Goal: Communication & Community: Answer question/provide support

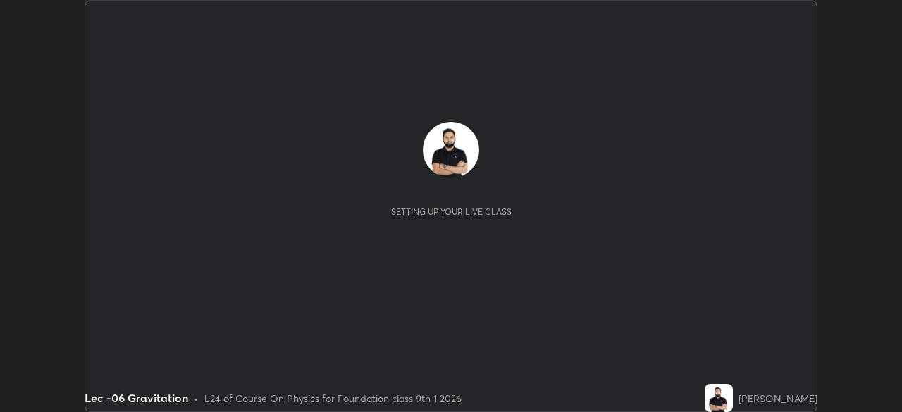
scroll to position [412, 901]
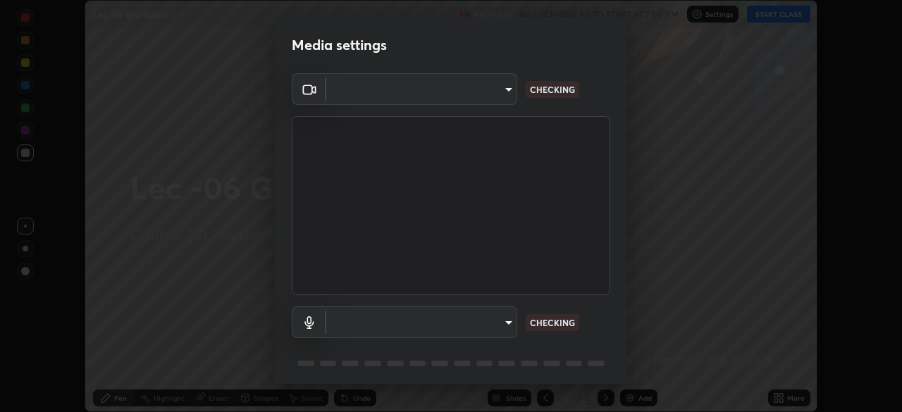
type input "bba66c41345857dcc9a6d4c580dc01eb5c8f13e357e582705132971b55534d29"
type input "a05e24d5bf415794e164c1dc4afe10f701dff4cff059ff988e161665ee2e2aee"
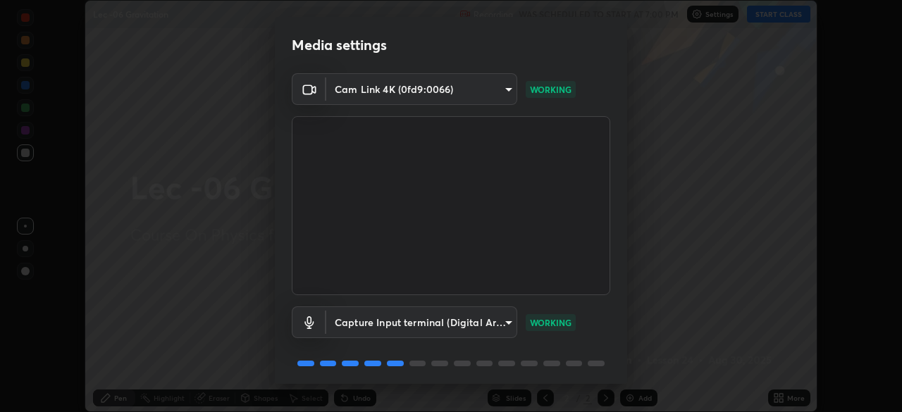
scroll to position [50, 0]
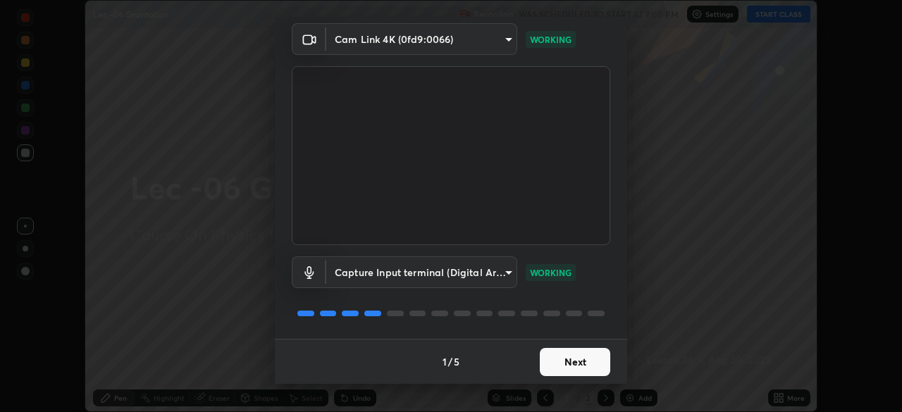
click at [560, 361] on button "Next" at bounding box center [575, 362] width 70 height 28
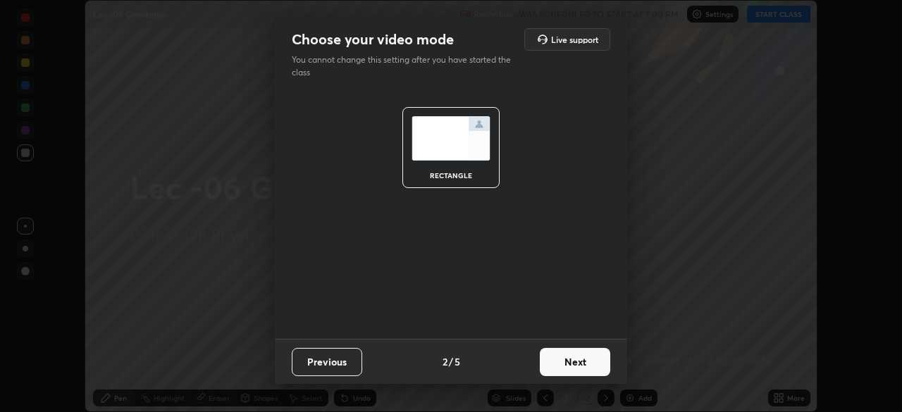
scroll to position [0, 0]
click at [563, 366] on button "Next" at bounding box center [575, 362] width 70 height 28
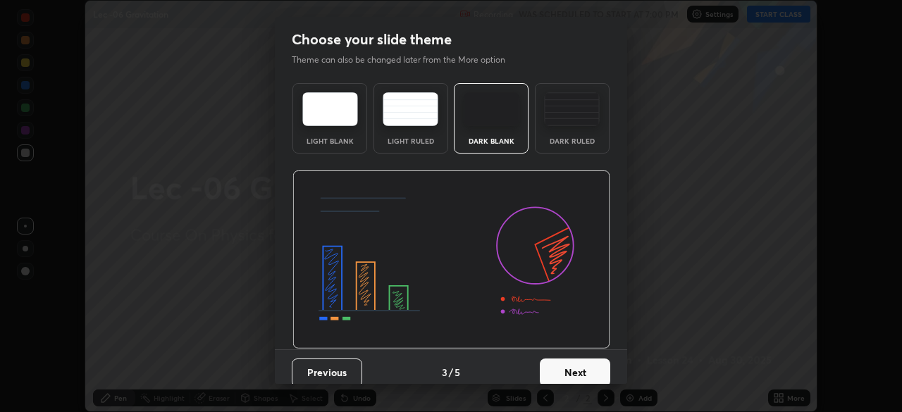
click at [563, 365] on button "Next" at bounding box center [575, 372] width 70 height 28
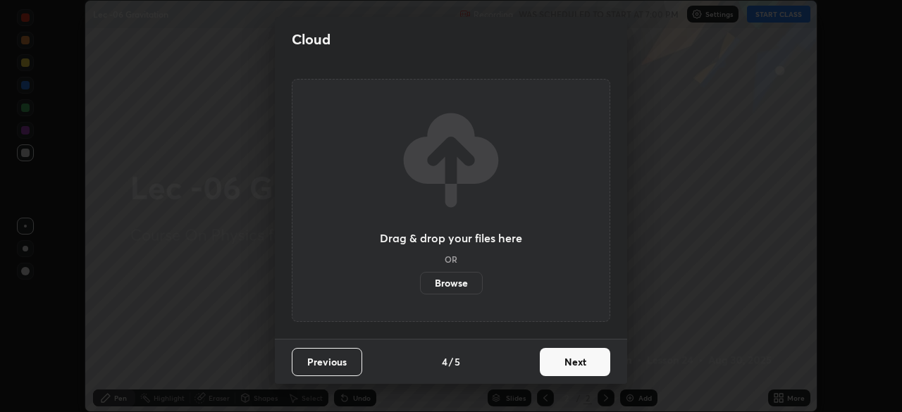
click at [564, 363] on button "Next" at bounding box center [575, 362] width 70 height 28
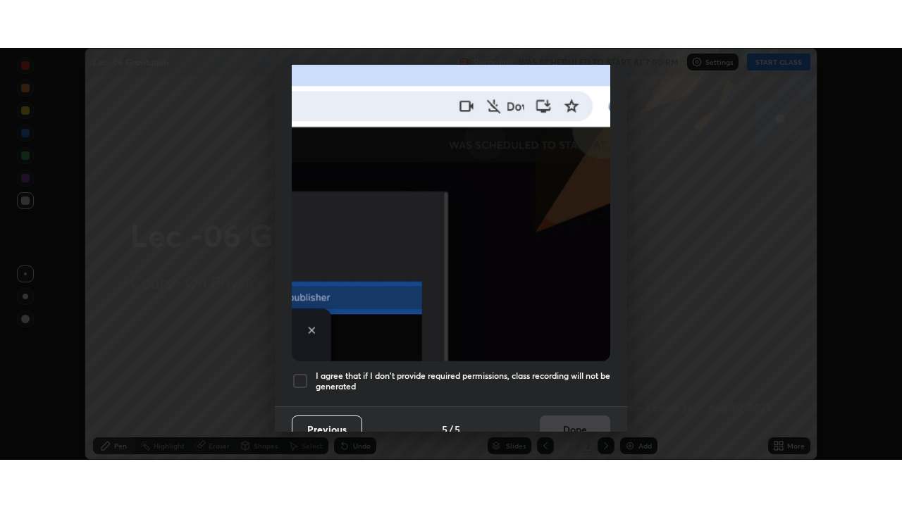
scroll to position [337, 0]
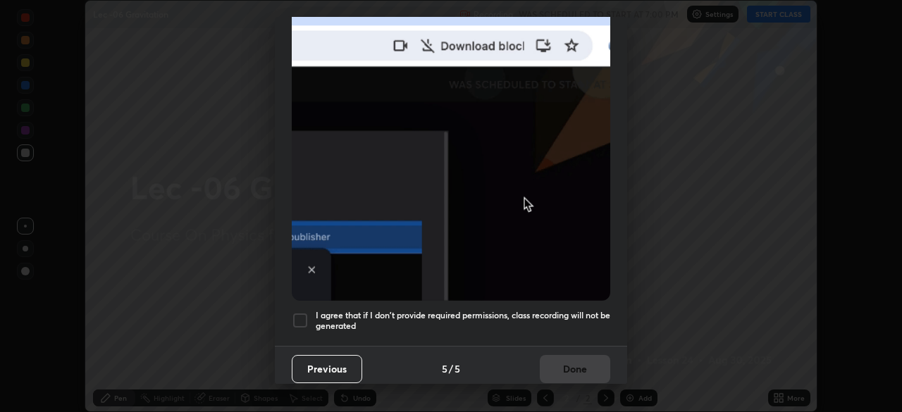
click at [306, 316] on div at bounding box center [300, 320] width 17 height 17
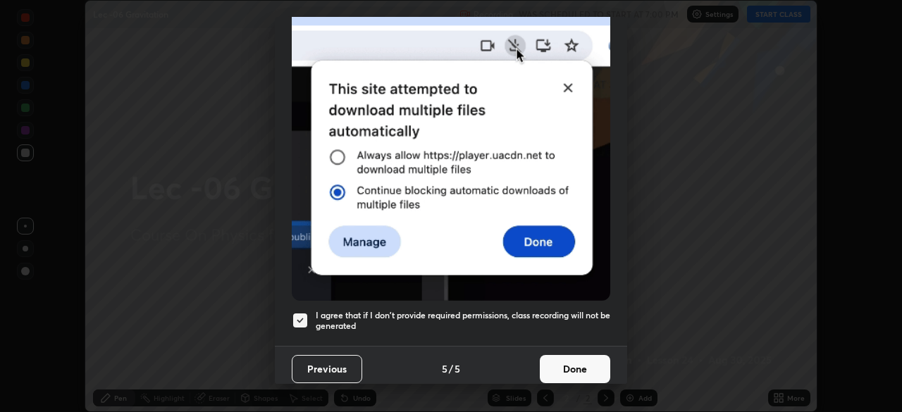
click at [554, 358] on button "Done" at bounding box center [575, 369] width 70 height 28
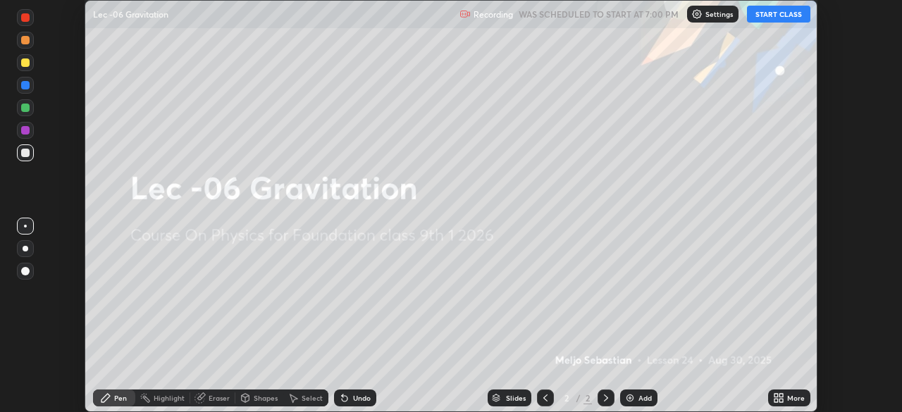
click at [786, 11] on button "START CLASS" at bounding box center [778, 14] width 63 height 17
click at [780, 392] on icon at bounding box center [778, 397] width 11 height 11
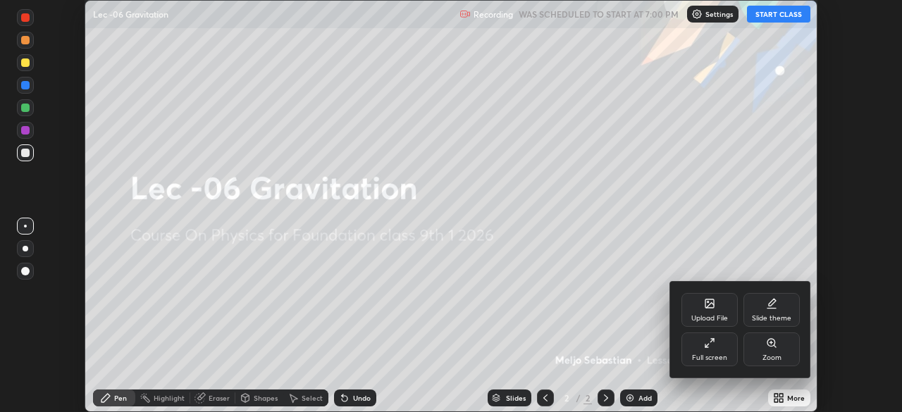
click at [718, 354] on div "Full screen" at bounding box center [709, 357] width 35 height 7
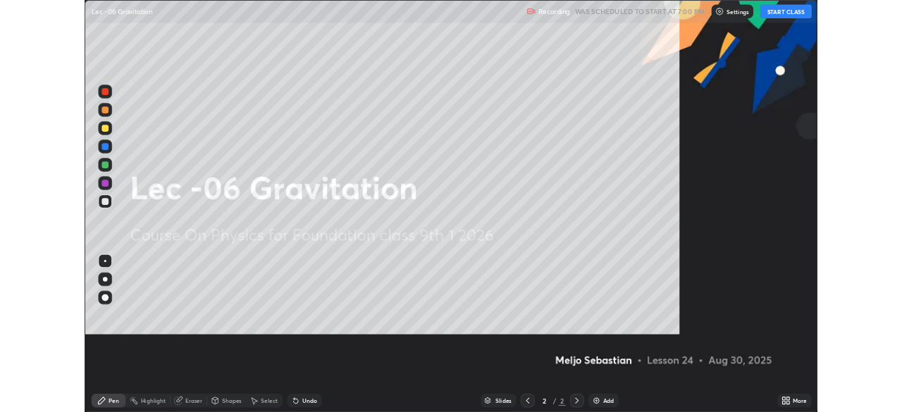
scroll to position [507, 902]
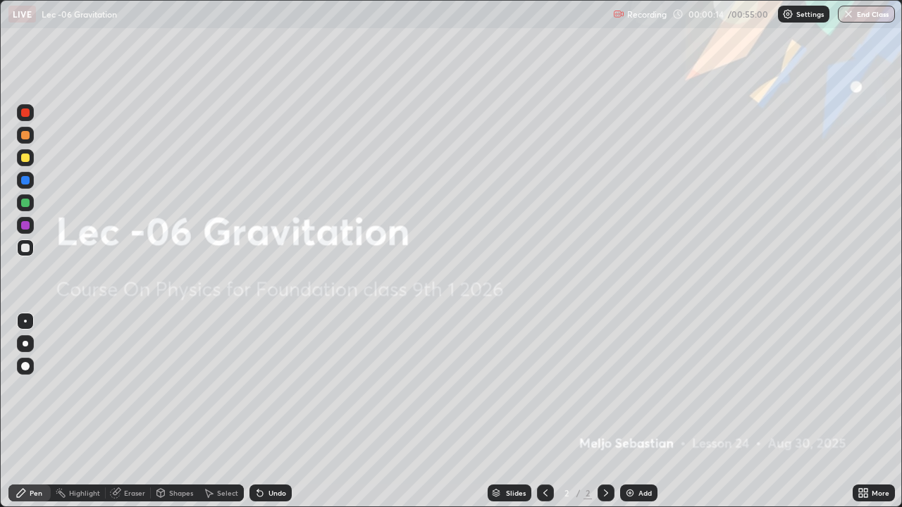
click at [634, 411] on div "Add" at bounding box center [638, 493] width 37 height 17
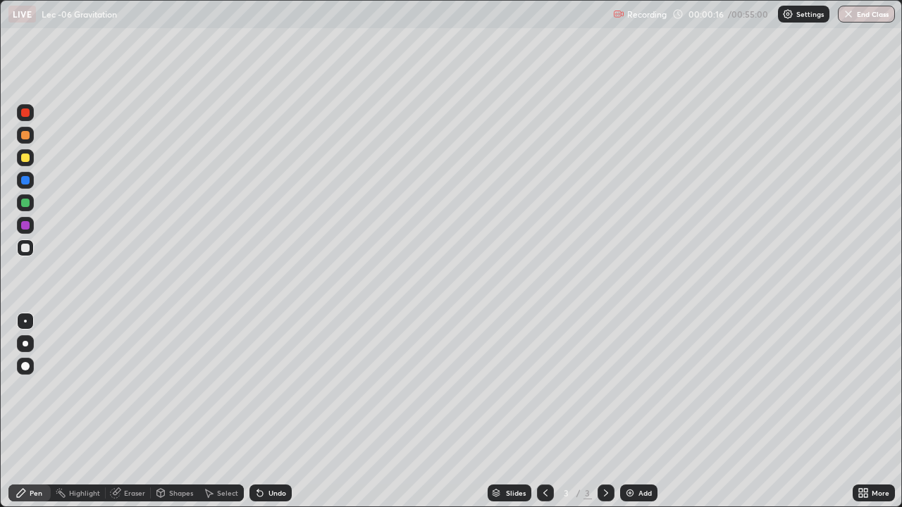
click at [25, 206] on div at bounding box center [25, 203] width 8 height 8
click at [27, 226] on div at bounding box center [25, 225] width 8 height 8
click at [207, 411] on icon at bounding box center [210, 493] width 8 height 8
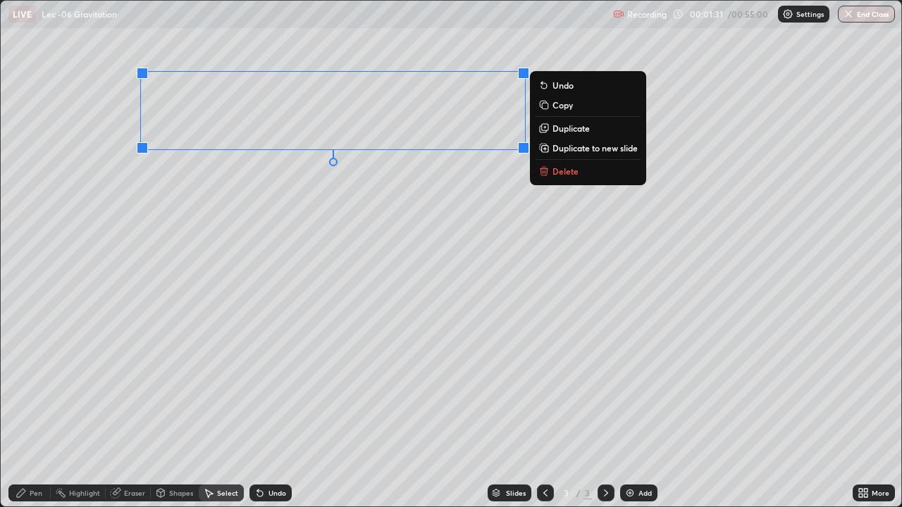
click at [36, 411] on div "Pen" at bounding box center [36, 492] width 13 height 7
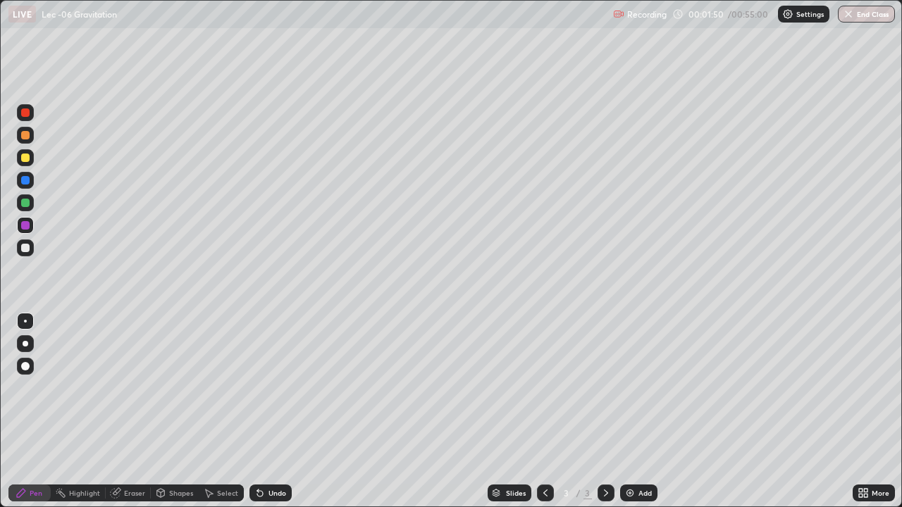
click at [173, 411] on div "Shapes" at bounding box center [181, 492] width 24 height 7
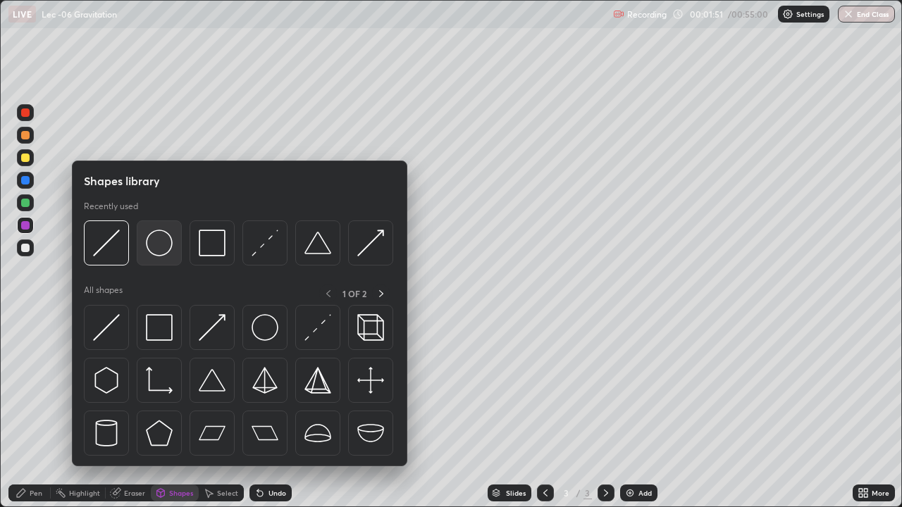
click at [158, 251] on img at bounding box center [159, 243] width 27 height 27
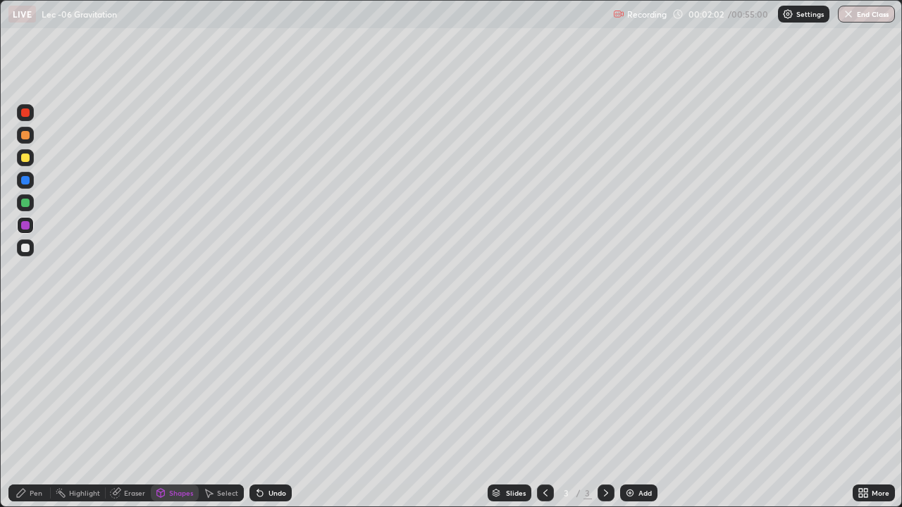
click at [34, 411] on div "Pen" at bounding box center [36, 492] width 13 height 7
click at [23, 205] on div at bounding box center [25, 203] width 8 height 8
click at [167, 411] on div "Shapes" at bounding box center [175, 493] width 48 height 17
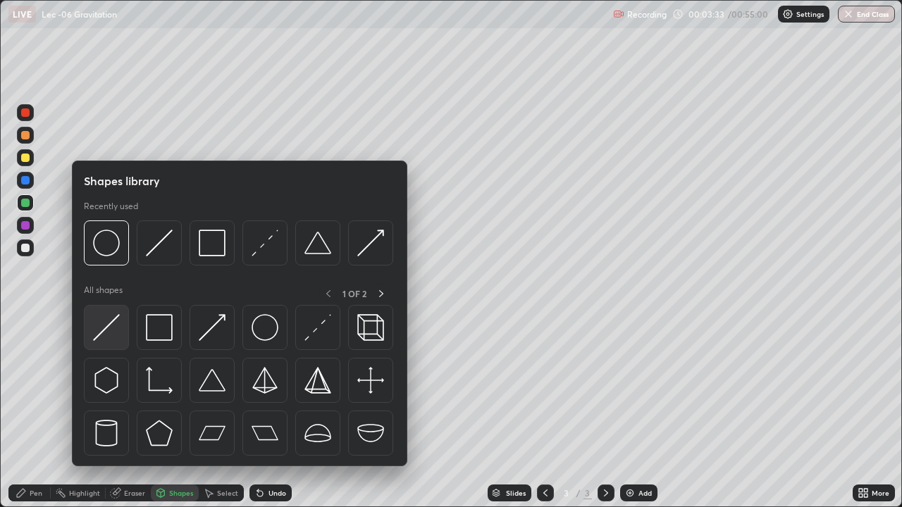
click at [104, 335] on img at bounding box center [106, 327] width 27 height 27
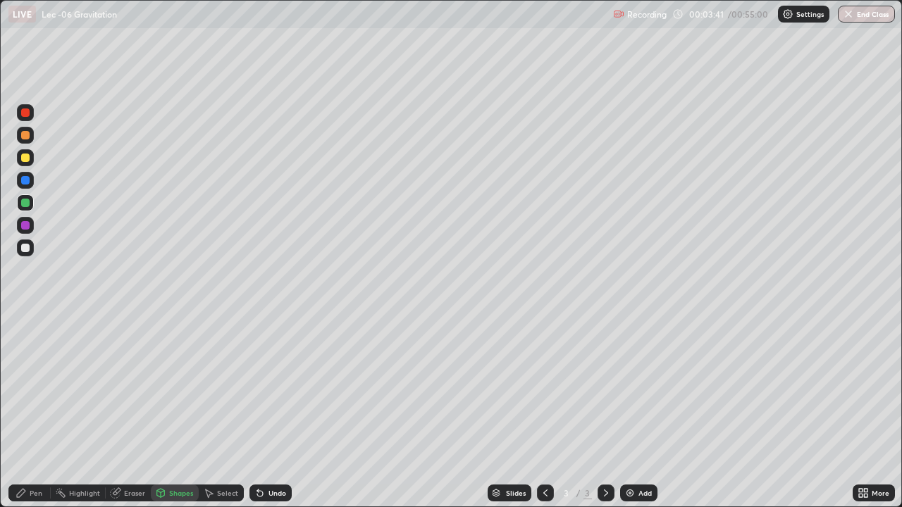
click at [17, 411] on icon at bounding box center [20, 492] width 11 height 11
click at [22, 232] on div at bounding box center [25, 225] width 17 height 17
click at [25, 183] on div at bounding box center [25, 180] width 8 height 8
click at [26, 226] on div at bounding box center [25, 225] width 8 height 8
click at [24, 204] on div at bounding box center [25, 203] width 8 height 8
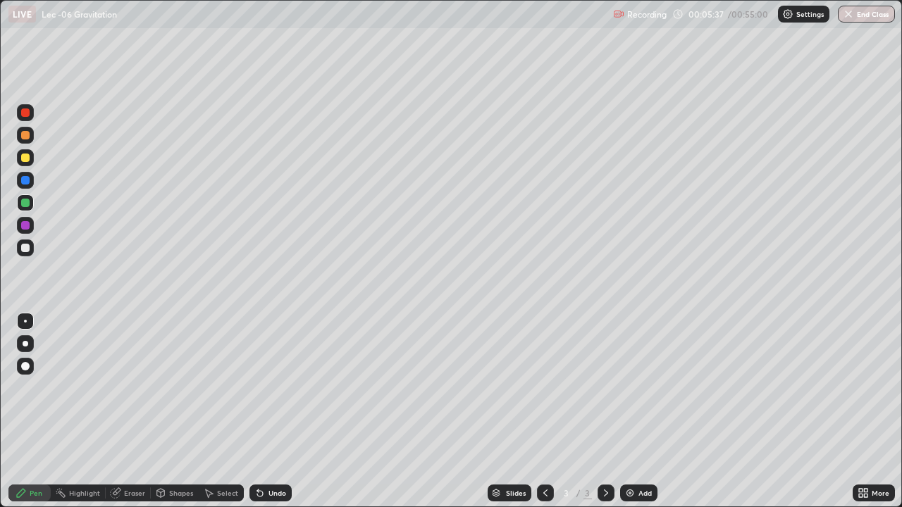
click at [257, 411] on icon at bounding box center [260, 494] width 6 height 6
click at [169, 411] on div "Shapes" at bounding box center [181, 492] width 24 height 7
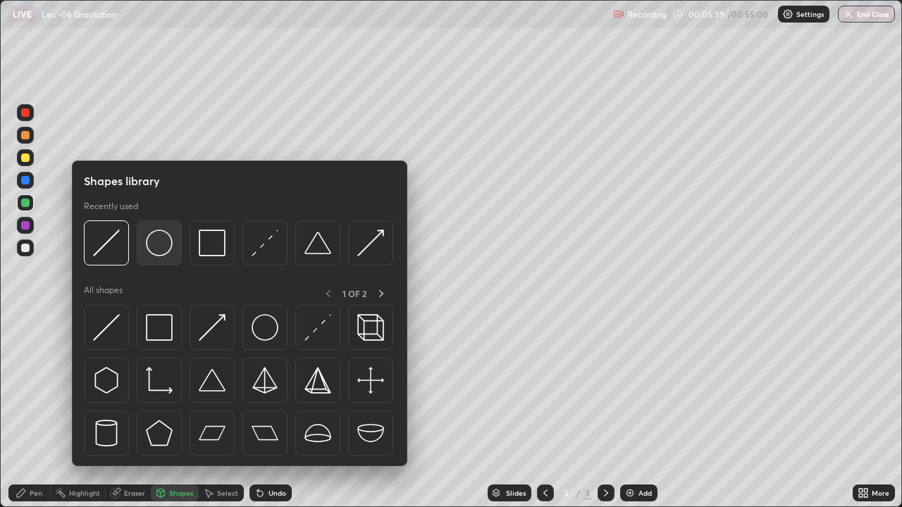
click at [157, 249] on img at bounding box center [159, 243] width 27 height 27
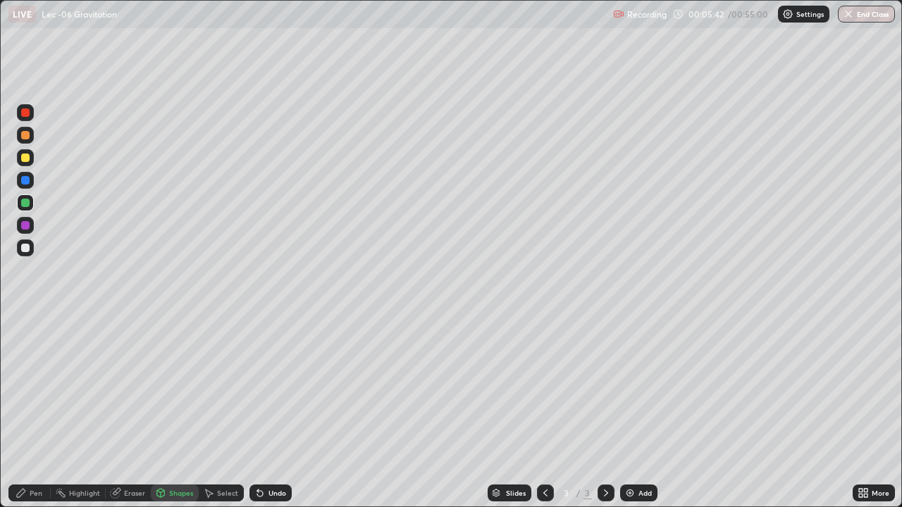
click at [42, 411] on div "Pen" at bounding box center [29, 493] width 42 height 17
click at [25, 227] on div at bounding box center [25, 225] width 8 height 8
click at [629, 411] on img at bounding box center [629, 492] width 11 height 11
click at [130, 411] on div "Eraser" at bounding box center [134, 492] width 21 height 7
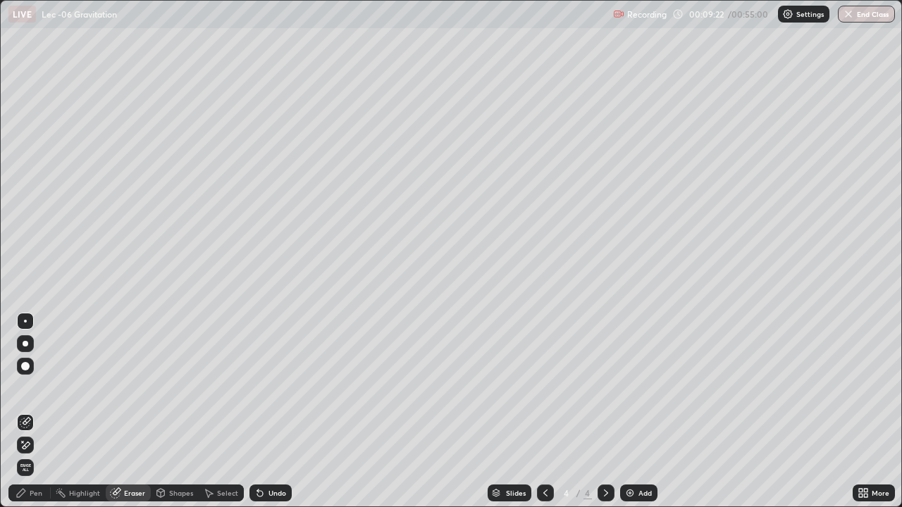
click at [170, 411] on div "Shapes" at bounding box center [181, 492] width 24 height 7
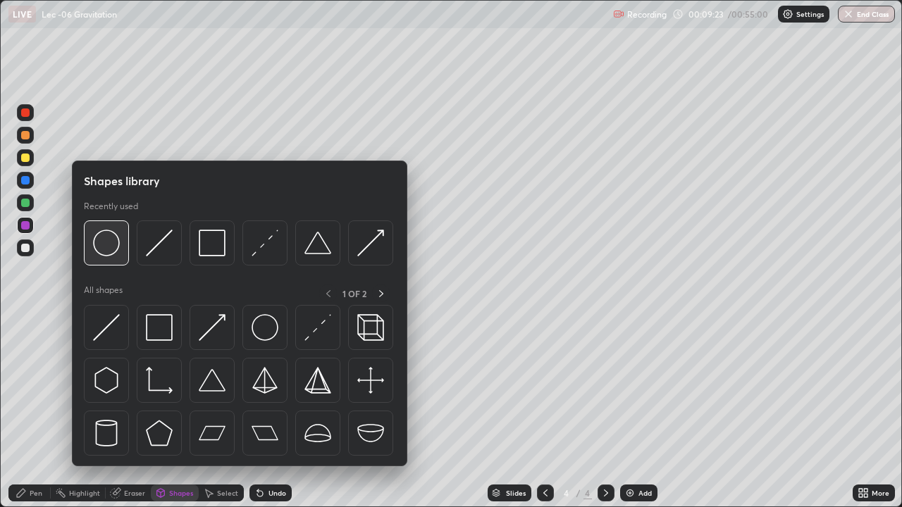
click at [106, 246] on img at bounding box center [106, 243] width 27 height 27
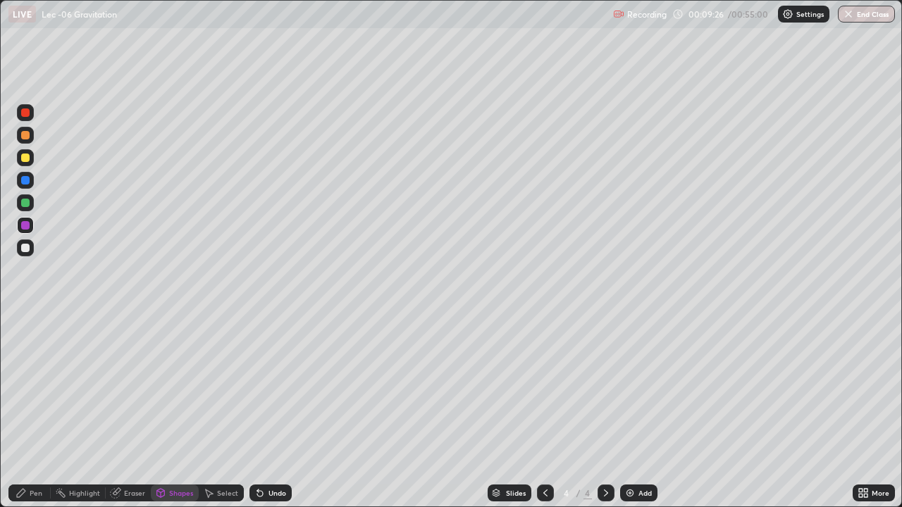
click at [31, 411] on div "Pen" at bounding box center [36, 492] width 13 height 7
click at [23, 204] on div at bounding box center [25, 203] width 8 height 8
click at [27, 182] on div at bounding box center [25, 180] width 8 height 8
click at [268, 411] on div "Undo" at bounding box center [277, 492] width 18 height 7
click at [267, 411] on div "Undo" at bounding box center [270, 493] width 42 height 17
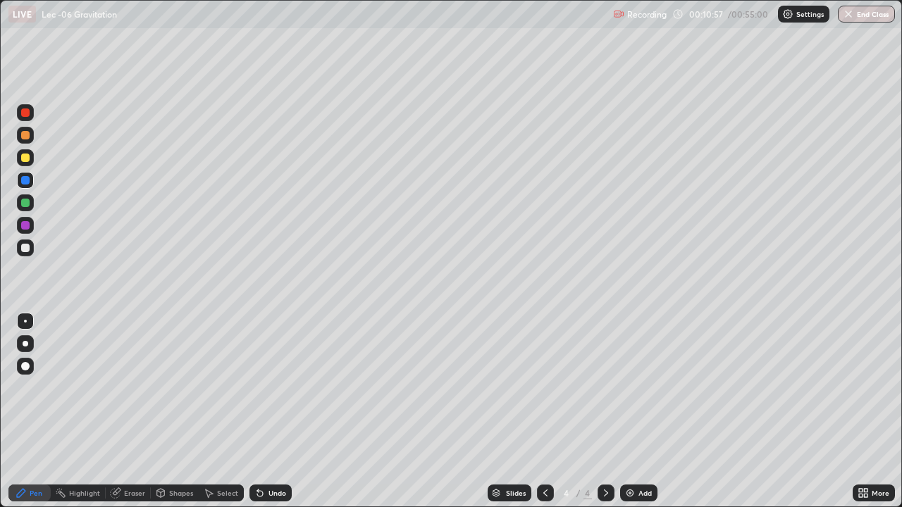
click at [25, 161] on div at bounding box center [25, 158] width 8 height 8
click at [27, 180] on div at bounding box center [25, 180] width 8 height 8
click at [24, 156] on div at bounding box center [25, 158] width 8 height 8
click at [125, 411] on div "Eraser" at bounding box center [134, 492] width 21 height 7
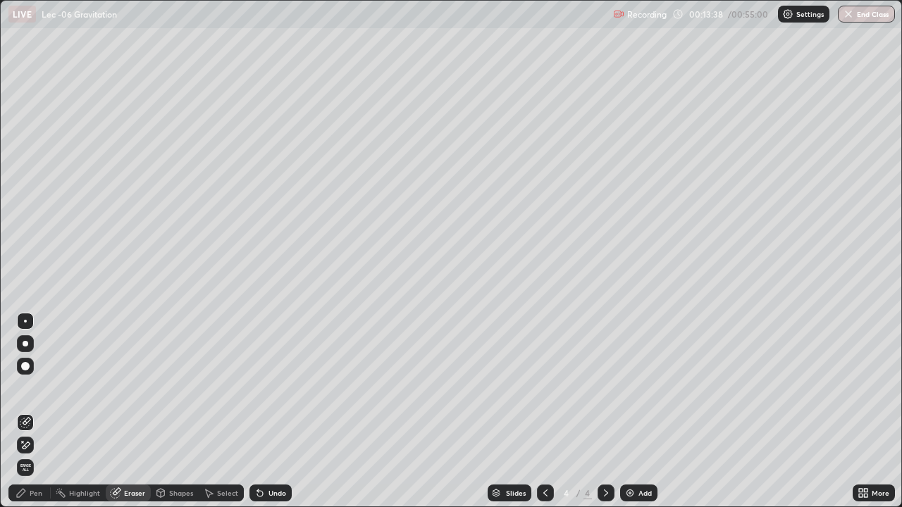
click at [542, 411] on icon at bounding box center [545, 492] width 11 height 11
click at [258, 411] on icon at bounding box center [259, 492] width 11 height 11
click at [35, 411] on div "Pen" at bounding box center [29, 493] width 42 height 17
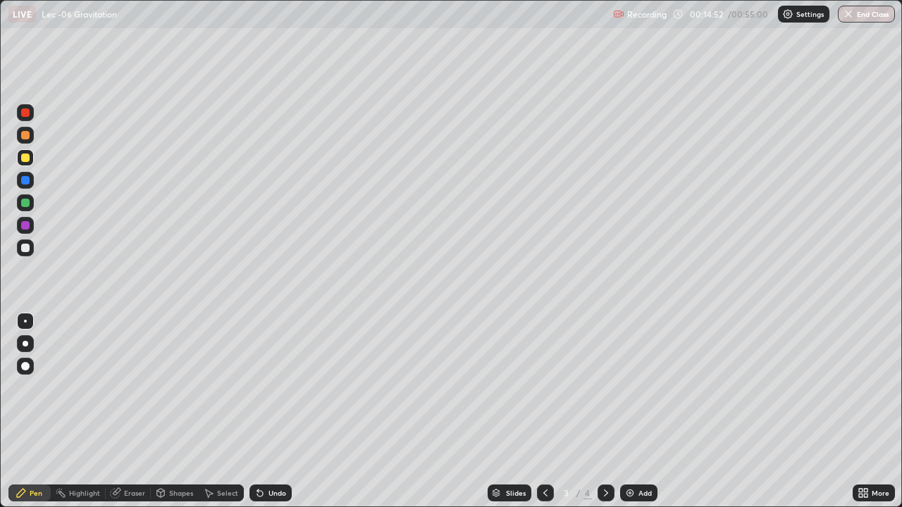
click at [269, 411] on div "Undo" at bounding box center [277, 492] width 18 height 7
click at [266, 411] on div "Undo" at bounding box center [270, 493] width 42 height 17
click at [268, 411] on div "Undo" at bounding box center [277, 492] width 18 height 7
click at [263, 411] on icon at bounding box center [259, 492] width 11 height 11
click at [266, 411] on div "Undo" at bounding box center [270, 493] width 42 height 17
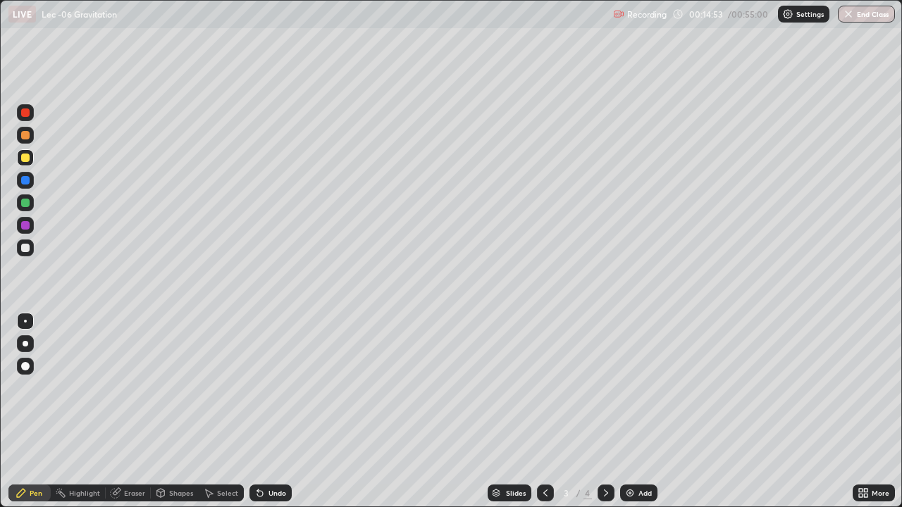
click at [268, 411] on div "Undo" at bounding box center [277, 492] width 18 height 7
click at [266, 411] on div "Undo" at bounding box center [270, 493] width 42 height 17
click at [263, 411] on div "Undo" at bounding box center [270, 493] width 42 height 17
click at [261, 411] on div "Undo" at bounding box center [270, 493] width 42 height 17
click at [262, 411] on div "Undo" at bounding box center [270, 493] width 42 height 17
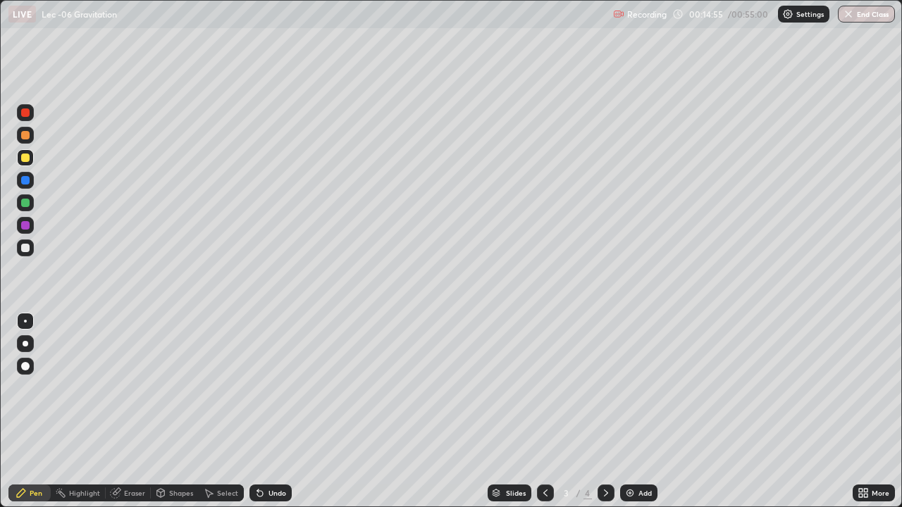
click at [257, 411] on icon at bounding box center [257, 489] width 1 height 1
click at [258, 411] on div "Undo" at bounding box center [270, 493] width 42 height 17
click at [260, 411] on div "Undo" at bounding box center [270, 493] width 42 height 17
click at [606, 411] on icon at bounding box center [605, 492] width 11 height 11
click at [21, 200] on div at bounding box center [25, 203] width 8 height 8
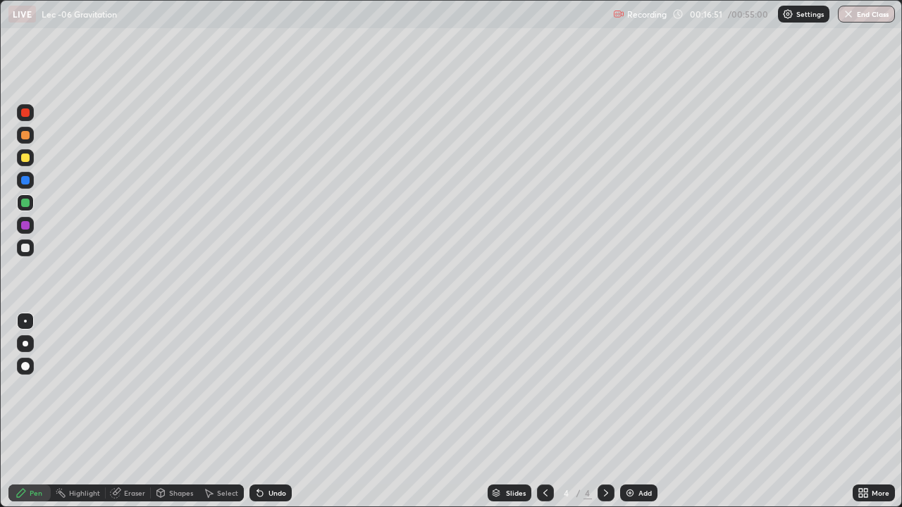
click at [23, 177] on div at bounding box center [25, 180] width 8 height 8
click at [272, 411] on div "Undo" at bounding box center [277, 492] width 18 height 7
click at [265, 411] on div "Undo" at bounding box center [270, 493] width 42 height 17
click at [257, 411] on icon at bounding box center [257, 489] width 1 height 1
click at [266, 411] on div "Undo" at bounding box center [270, 493] width 42 height 17
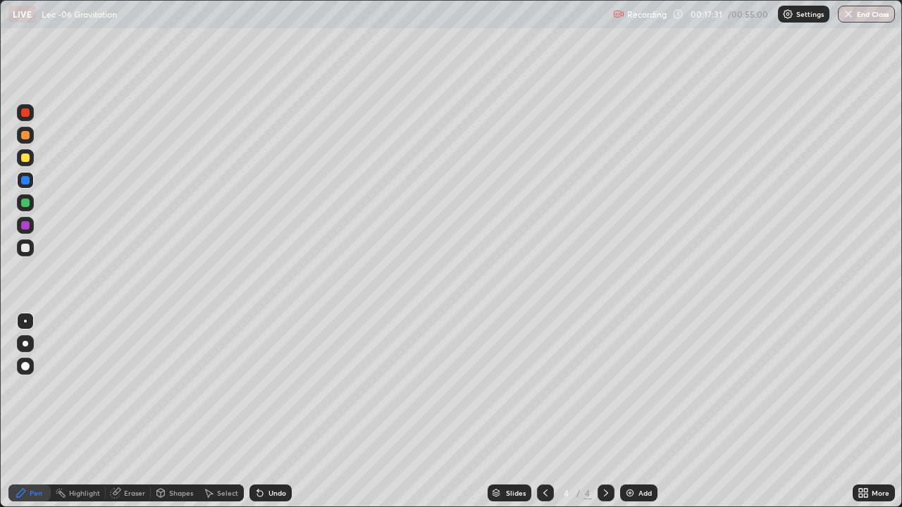
click at [25, 208] on div at bounding box center [25, 202] width 17 height 17
click at [632, 411] on img at bounding box center [629, 492] width 11 height 11
click at [25, 227] on div at bounding box center [25, 225] width 8 height 8
click at [261, 411] on icon at bounding box center [259, 492] width 11 height 11
click at [217, 411] on div "Select" at bounding box center [227, 492] width 21 height 7
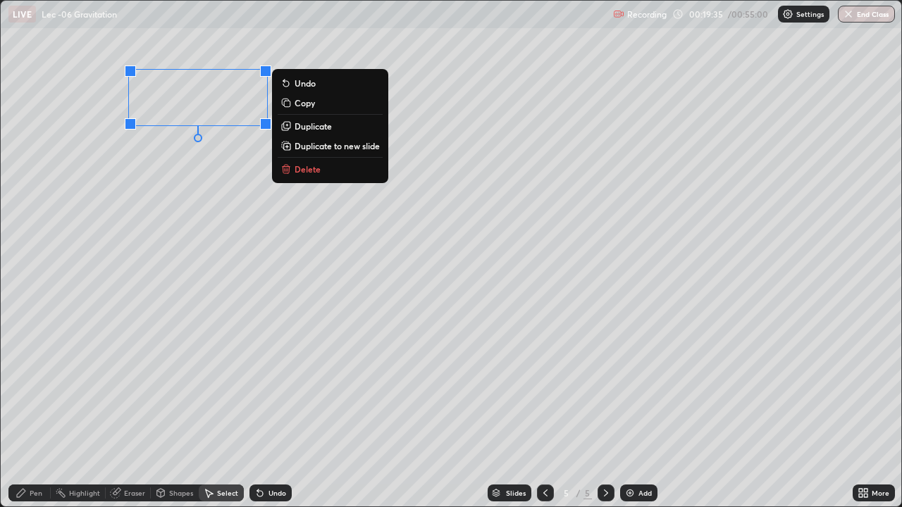
click at [31, 411] on div "Pen" at bounding box center [36, 492] width 13 height 7
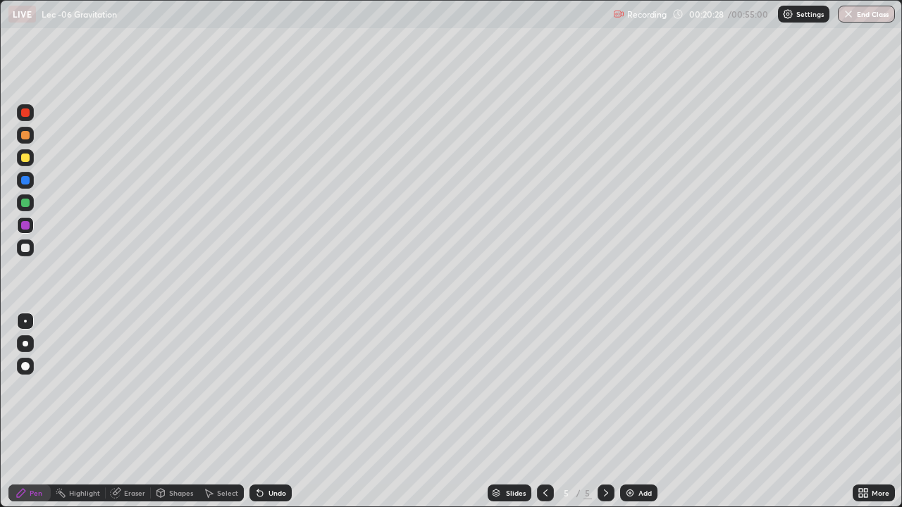
click at [27, 206] on div at bounding box center [25, 203] width 8 height 8
click at [262, 411] on icon at bounding box center [259, 492] width 11 height 11
click at [127, 411] on div "Eraser" at bounding box center [134, 492] width 21 height 7
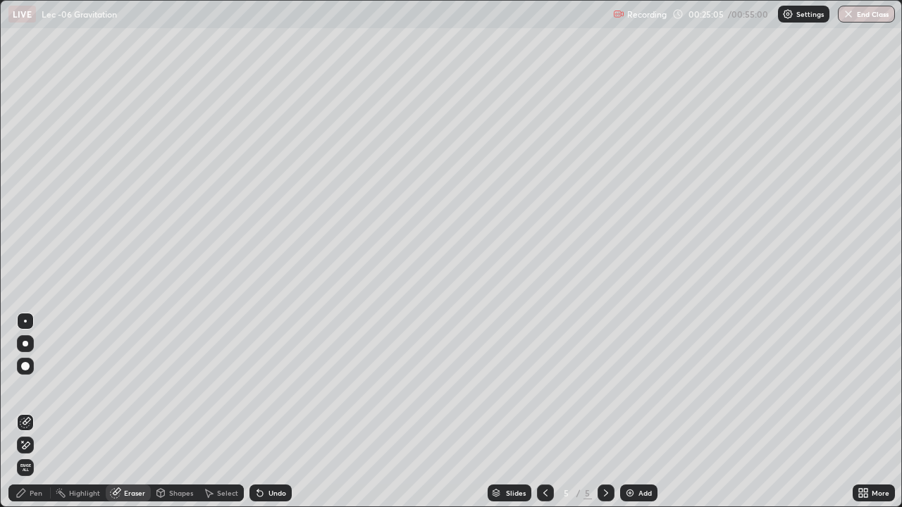
click at [30, 411] on div "Pen" at bounding box center [36, 492] width 13 height 7
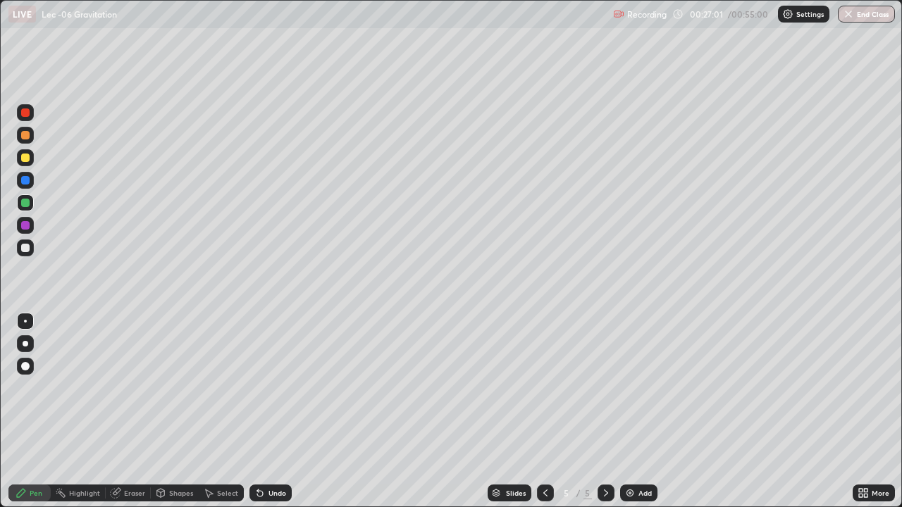
click at [638, 411] on div "Add" at bounding box center [638, 493] width 37 height 17
click at [264, 411] on div "Undo" at bounding box center [270, 493] width 42 height 17
click at [27, 226] on div at bounding box center [25, 225] width 8 height 8
click at [35, 411] on div at bounding box center [25, 394] width 23 height 169
click at [23, 183] on div at bounding box center [25, 180] width 8 height 8
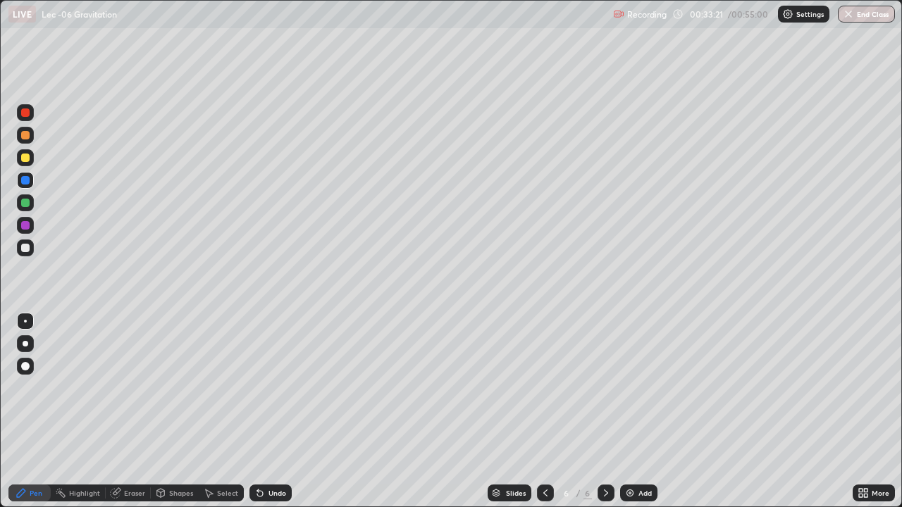
click at [224, 411] on div "Select" at bounding box center [227, 492] width 21 height 7
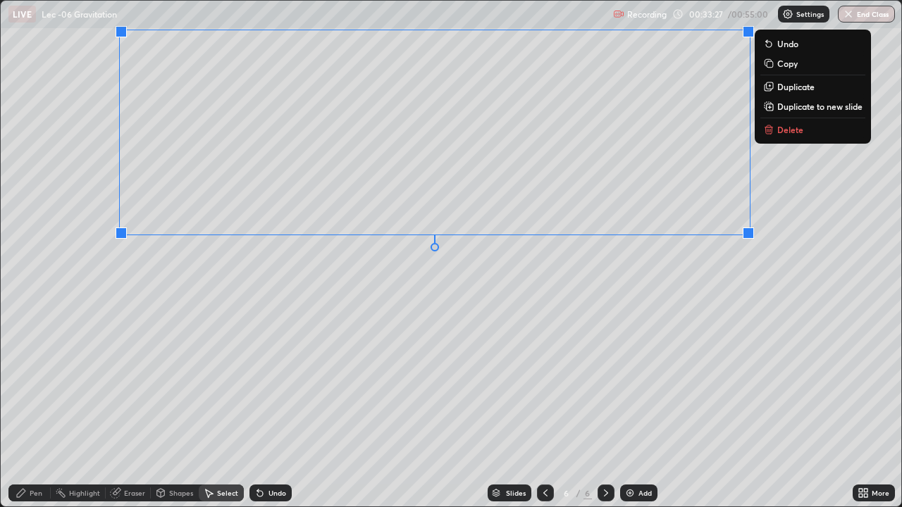
click at [32, 411] on div "Pen" at bounding box center [36, 492] width 13 height 7
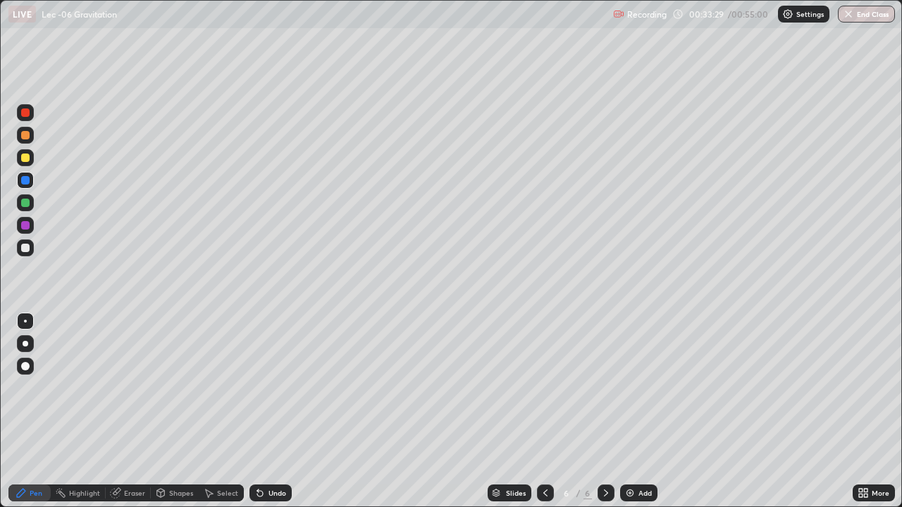
click at [23, 161] on div at bounding box center [25, 158] width 8 height 8
click at [25, 206] on div at bounding box center [25, 203] width 8 height 8
click at [22, 227] on div at bounding box center [25, 225] width 8 height 8
click at [28, 180] on div at bounding box center [25, 180] width 8 height 8
click at [27, 227] on div at bounding box center [25, 225] width 8 height 8
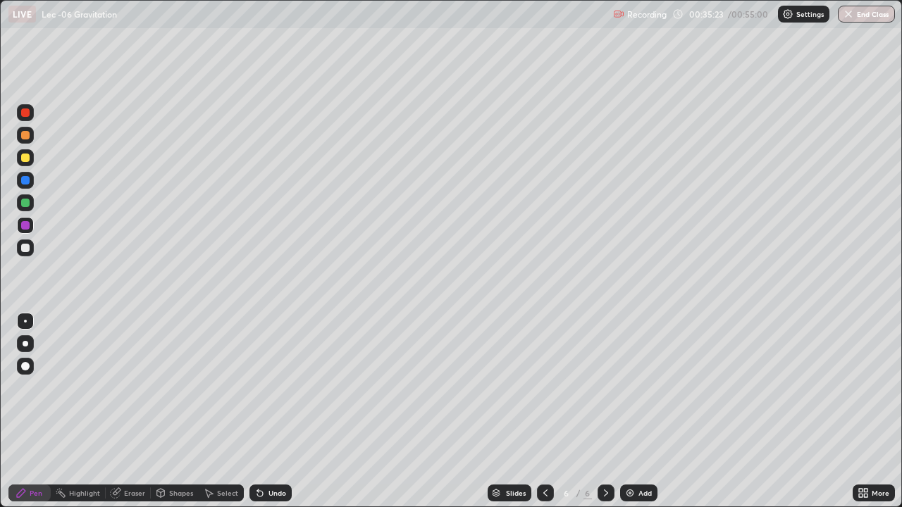
click at [24, 201] on div at bounding box center [25, 203] width 8 height 8
click at [24, 229] on div at bounding box center [25, 225] width 8 height 8
click at [175, 411] on div "Shapes" at bounding box center [181, 492] width 24 height 7
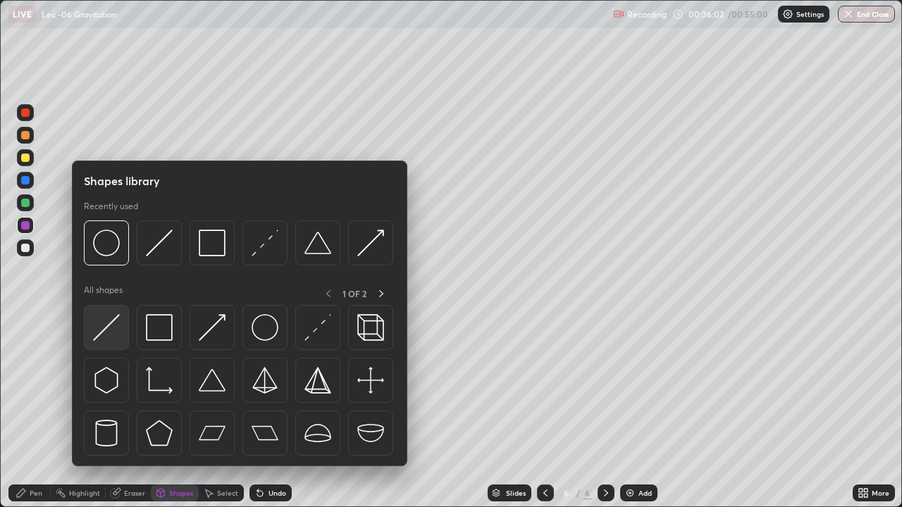
click at [116, 330] on img at bounding box center [106, 327] width 27 height 27
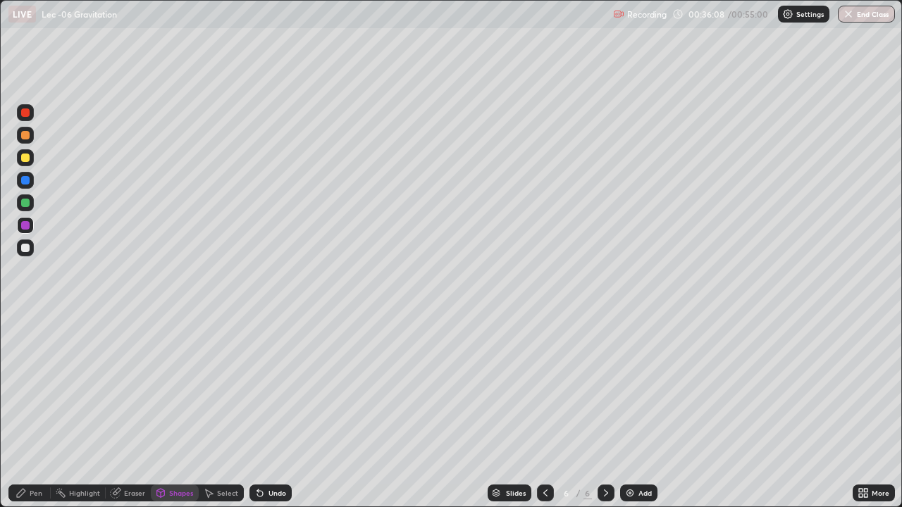
click at [23, 206] on div at bounding box center [25, 203] width 8 height 8
click at [273, 411] on div "Undo" at bounding box center [277, 492] width 18 height 7
click at [32, 411] on div "Pen" at bounding box center [36, 492] width 13 height 7
click at [24, 182] on div at bounding box center [25, 180] width 8 height 8
click at [27, 206] on div at bounding box center [25, 203] width 8 height 8
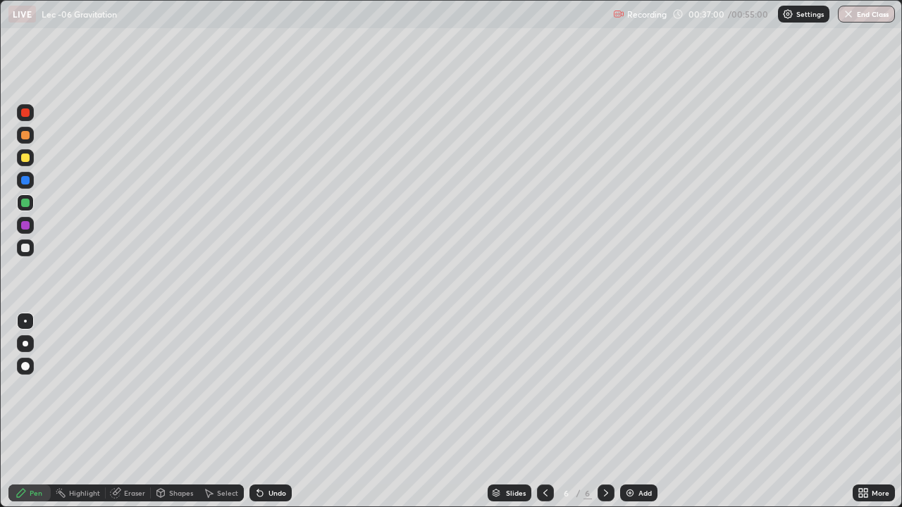
click at [19, 182] on div at bounding box center [25, 180] width 17 height 17
click at [268, 411] on div "Undo" at bounding box center [277, 492] width 18 height 7
click at [25, 204] on div at bounding box center [25, 203] width 8 height 8
click at [264, 411] on div "Undo" at bounding box center [270, 493] width 42 height 17
click at [23, 114] on div at bounding box center [25, 112] width 8 height 8
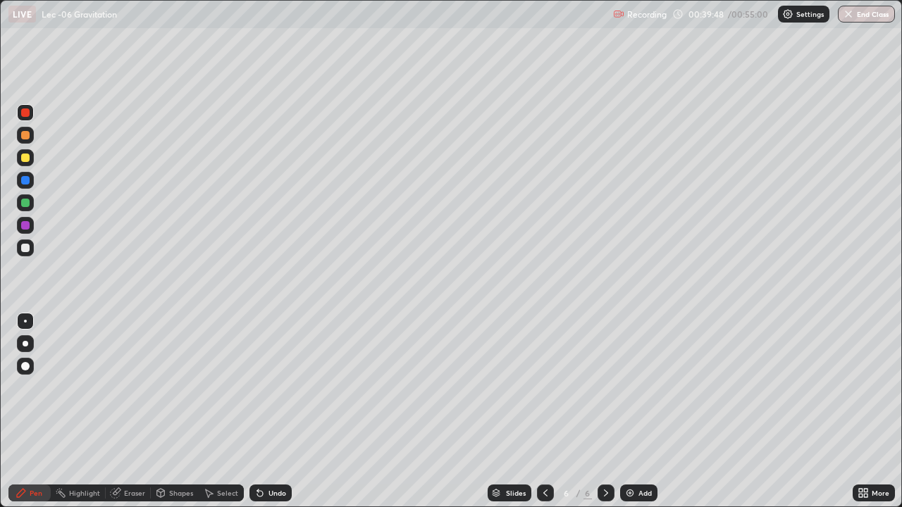
click at [25, 184] on div at bounding box center [25, 180] width 8 height 8
click at [25, 205] on div at bounding box center [25, 203] width 8 height 8
click at [40, 308] on div "Erase all" at bounding box center [25, 253] width 34 height 451
click at [262, 411] on icon at bounding box center [259, 492] width 11 height 11
click at [861, 15] on button "End Class" at bounding box center [865, 14] width 57 height 17
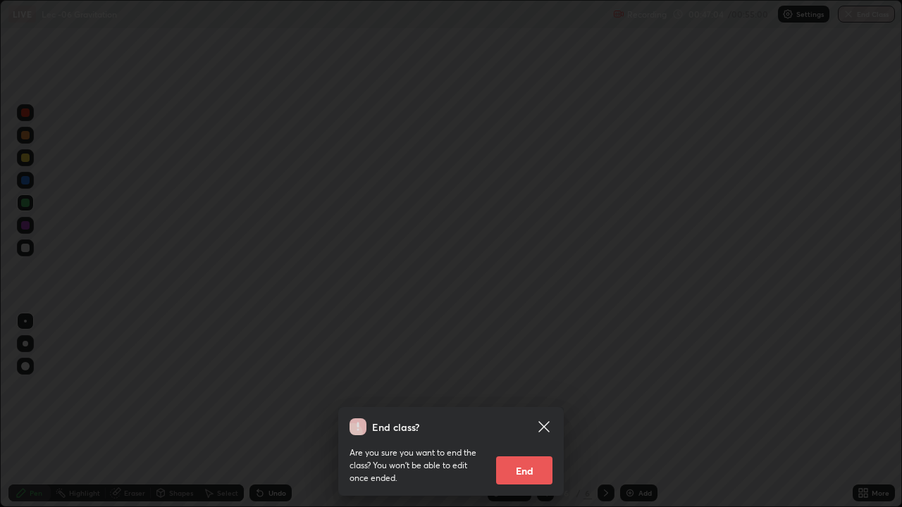
click at [542, 411] on button "End" at bounding box center [524, 470] width 56 height 28
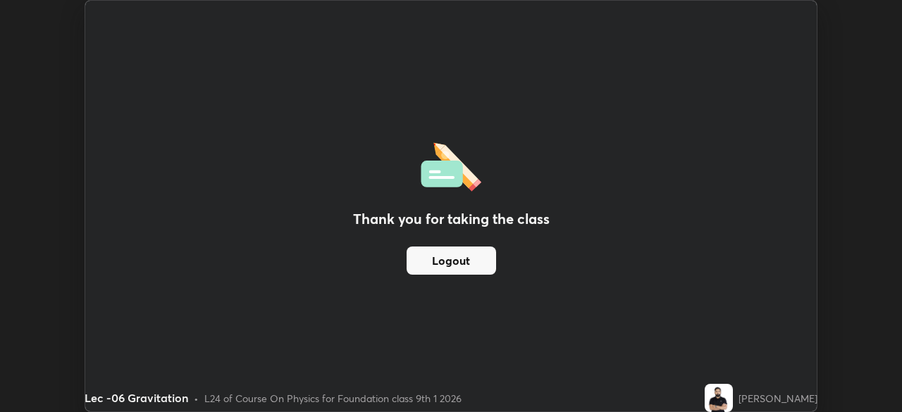
scroll to position [70019, 69529]
